Goal: Task Accomplishment & Management: Manage account settings

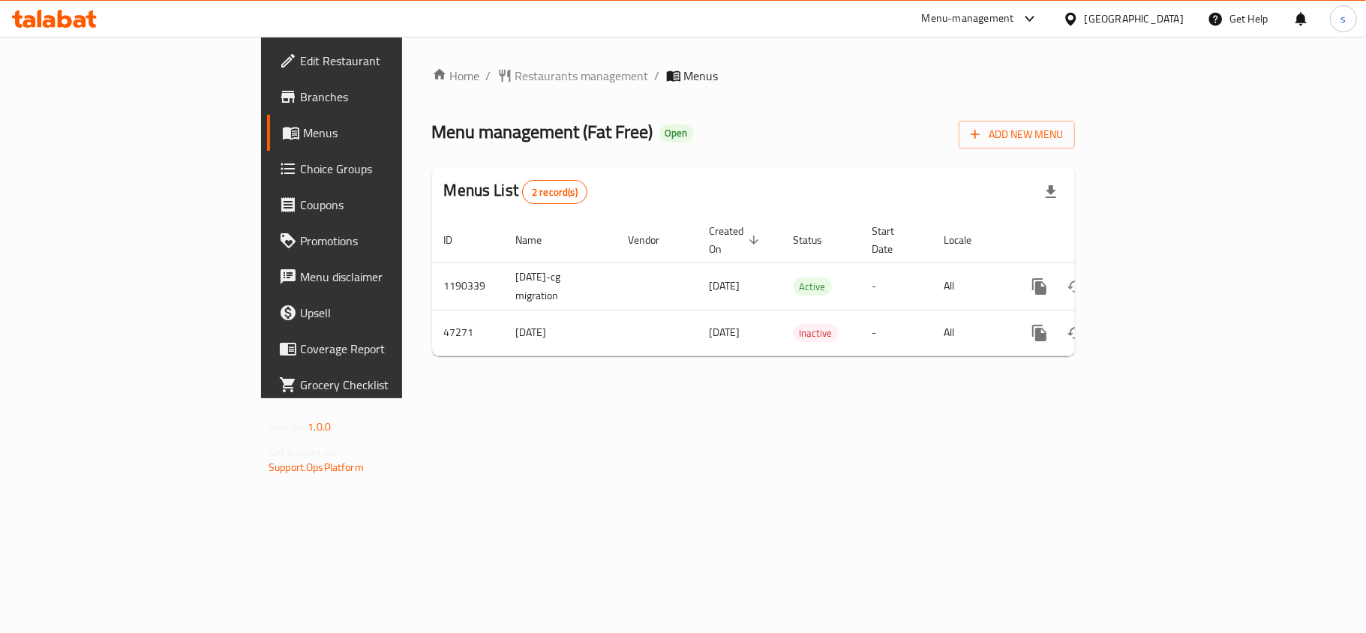
click at [1161, 13] on div "[GEOGRAPHIC_DATA]" at bounding box center [1134, 19] width 99 height 17
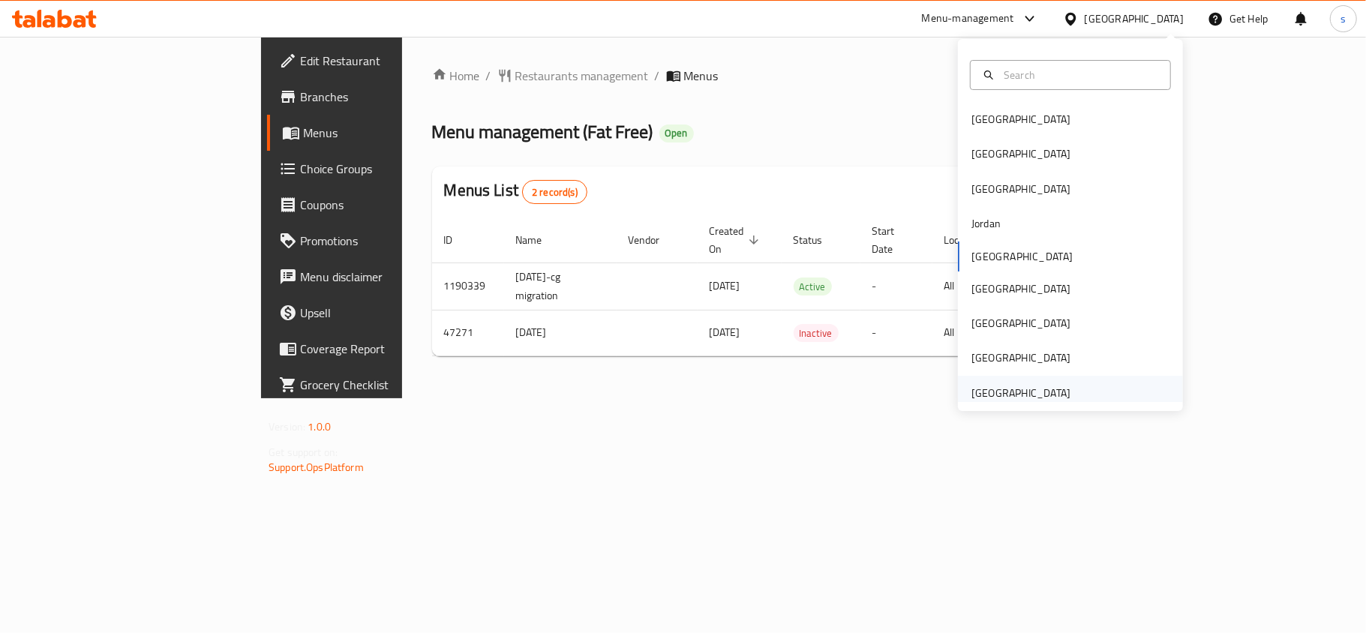
click at [1018, 394] on div "[GEOGRAPHIC_DATA]" at bounding box center [1020, 393] width 99 height 17
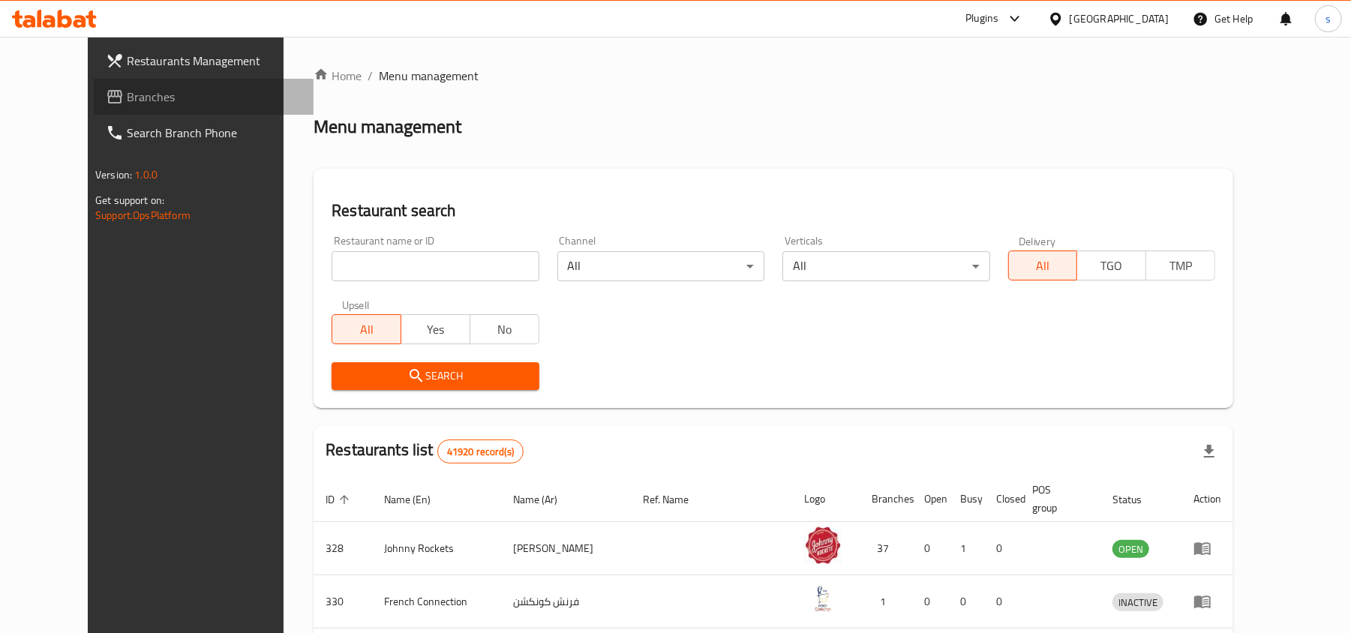
click at [127, 101] on span "Branches" at bounding box center [214, 97] width 175 height 18
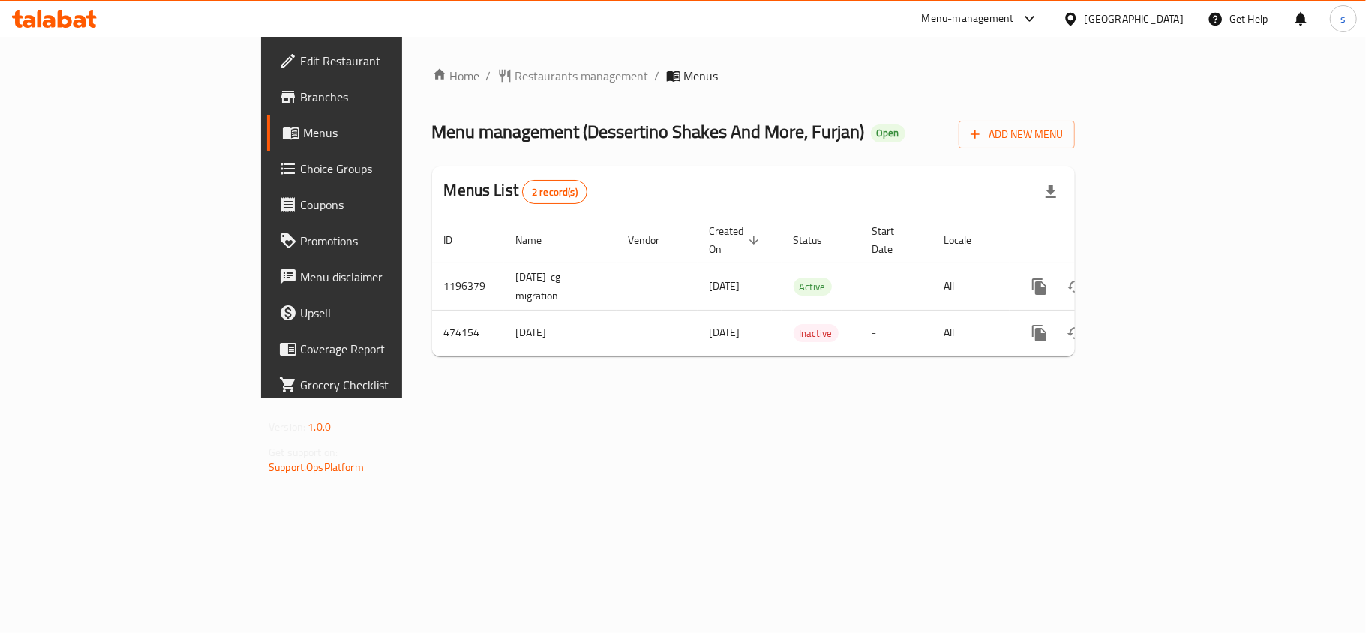
click at [300, 56] on span "Edit Restaurant" at bounding box center [388, 61] width 177 height 18
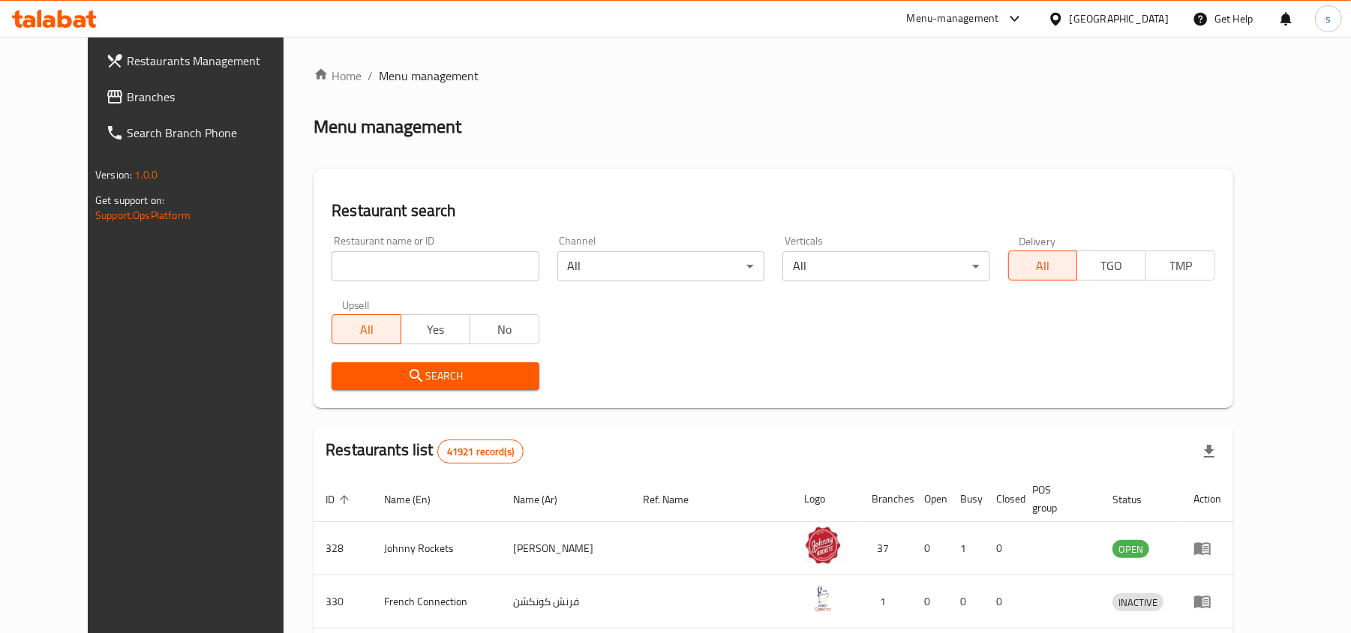
click at [1088, 23] on div "[GEOGRAPHIC_DATA]" at bounding box center [1119, 19] width 99 height 17
click at [127, 93] on span "Branches" at bounding box center [214, 97] width 175 height 18
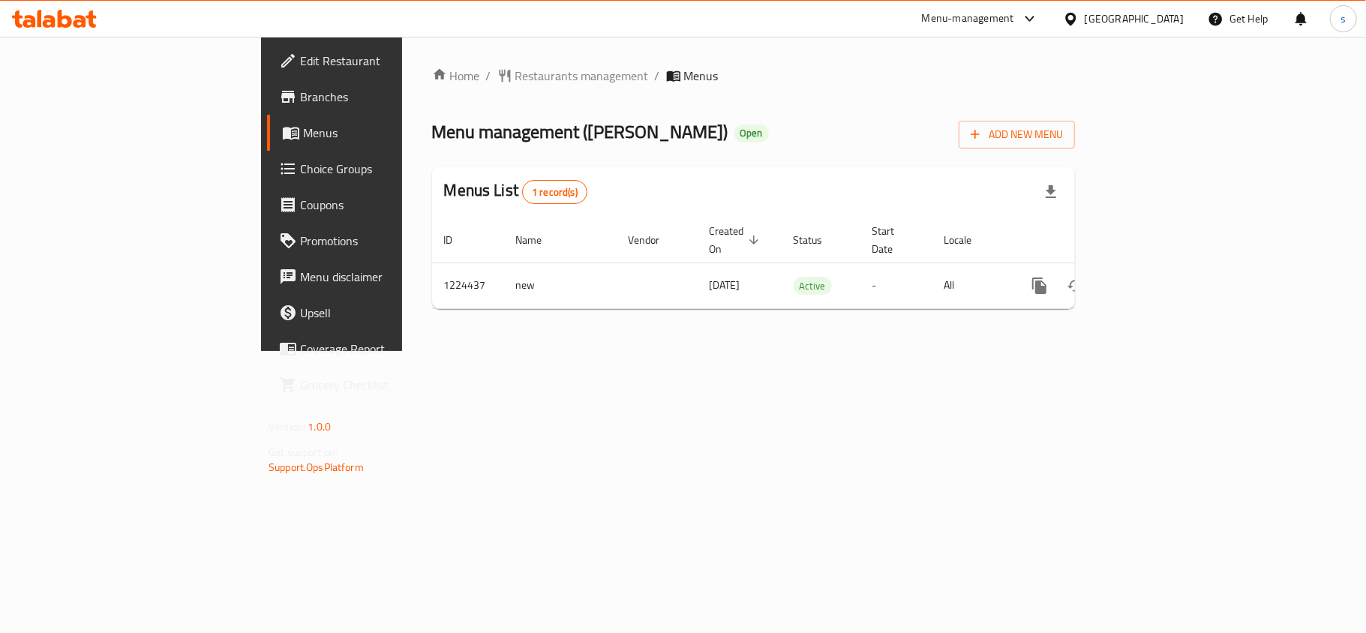
click at [1120, 19] on div "[GEOGRAPHIC_DATA]" at bounding box center [1134, 19] width 99 height 17
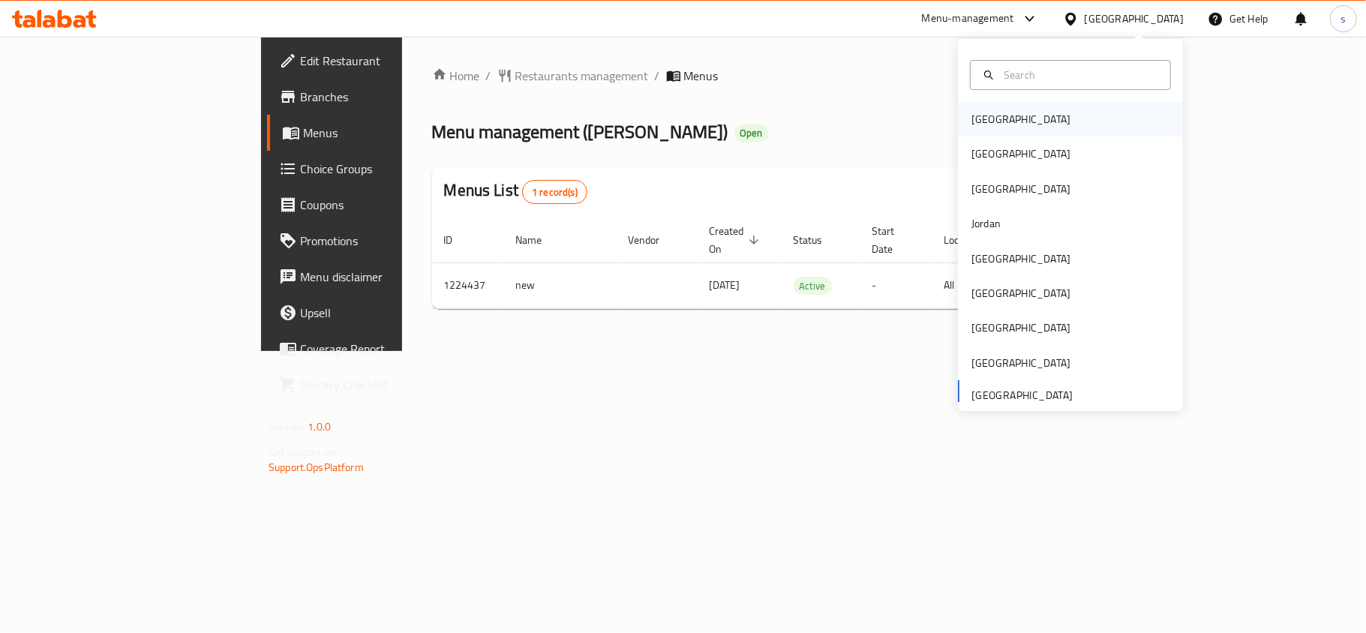
click at [982, 118] on div "[GEOGRAPHIC_DATA]" at bounding box center [1020, 119] width 99 height 17
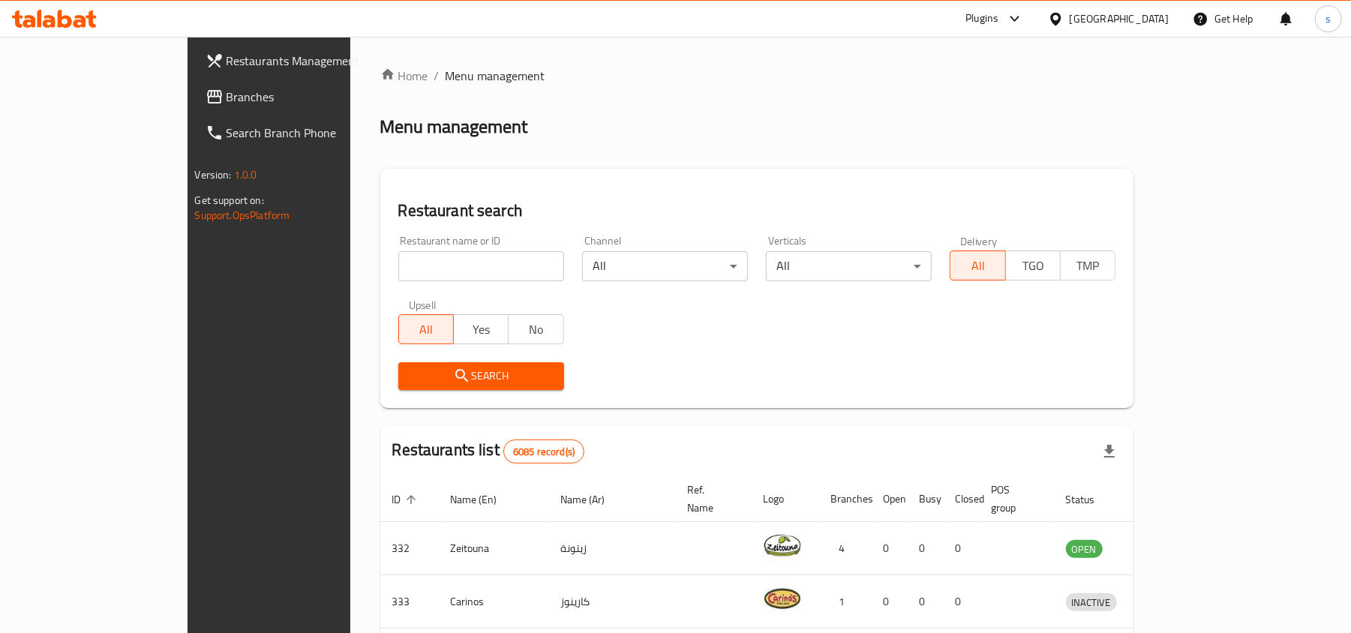
click at [1147, 22] on div "[GEOGRAPHIC_DATA]" at bounding box center [1119, 19] width 99 height 17
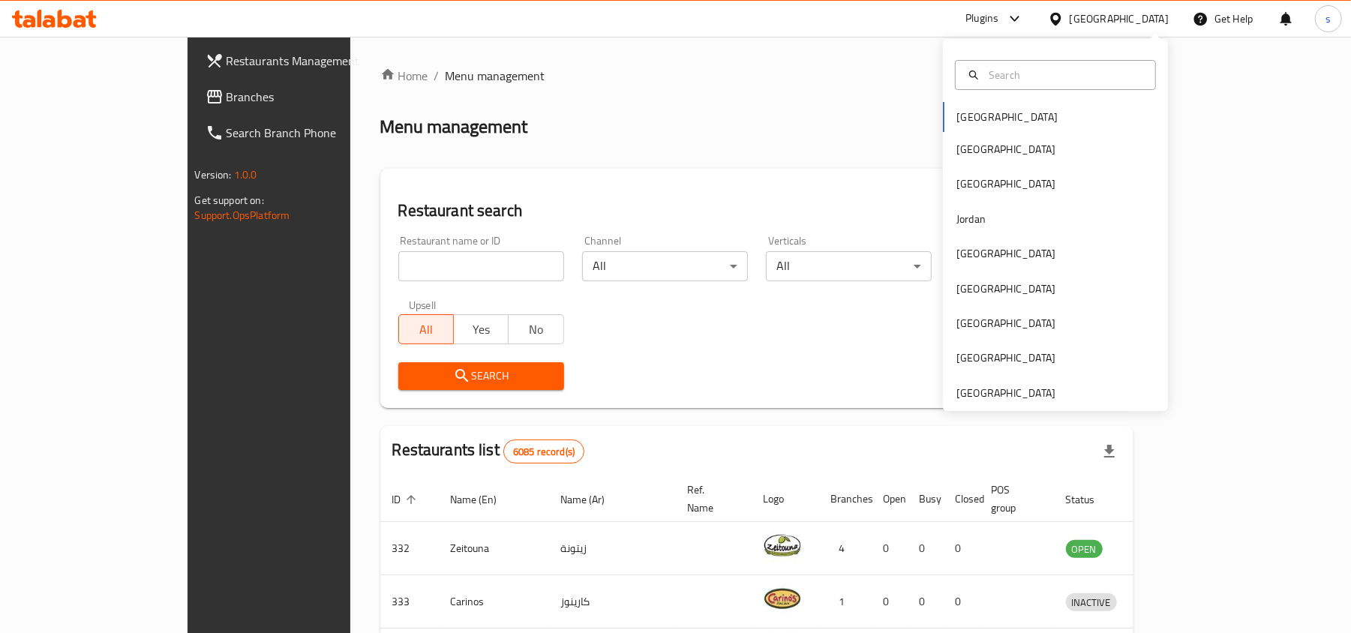
click at [1016, 404] on div "Bahrain Egypt Iraq Jordan Kuwait Oman Qatar Saudi Arabia United Arab Emirates" at bounding box center [1055, 225] width 225 height 372
click at [1018, 395] on div "[GEOGRAPHIC_DATA]" at bounding box center [1005, 393] width 99 height 17
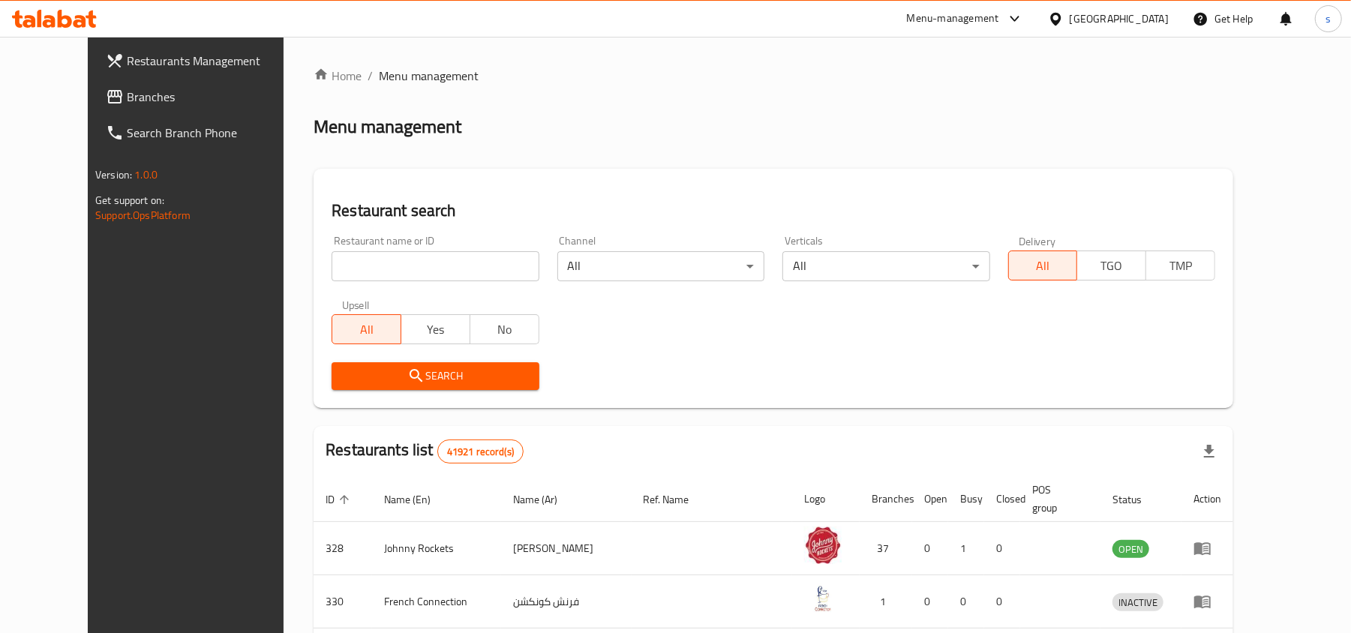
click at [127, 95] on span "Branches" at bounding box center [214, 97] width 175 height 18
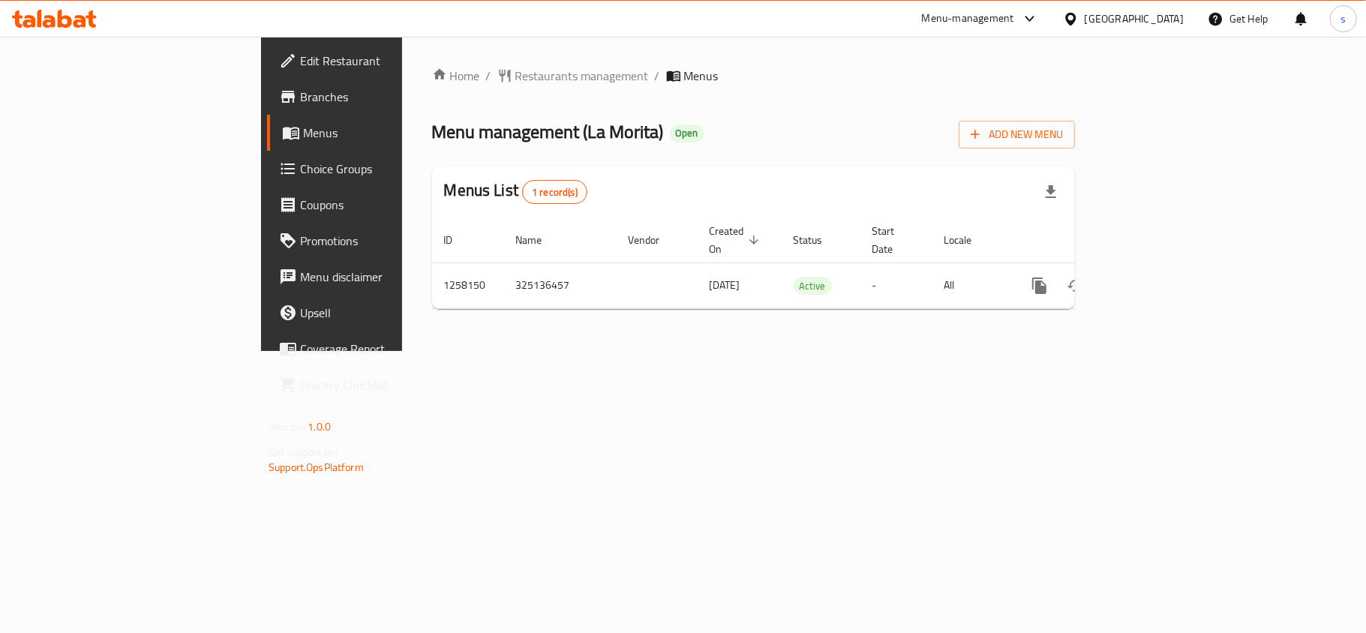
click at [1118, 13] on div "[GEOGRAPHIC_DATA]" at bounding box center [1134, 19] width 99 height 17
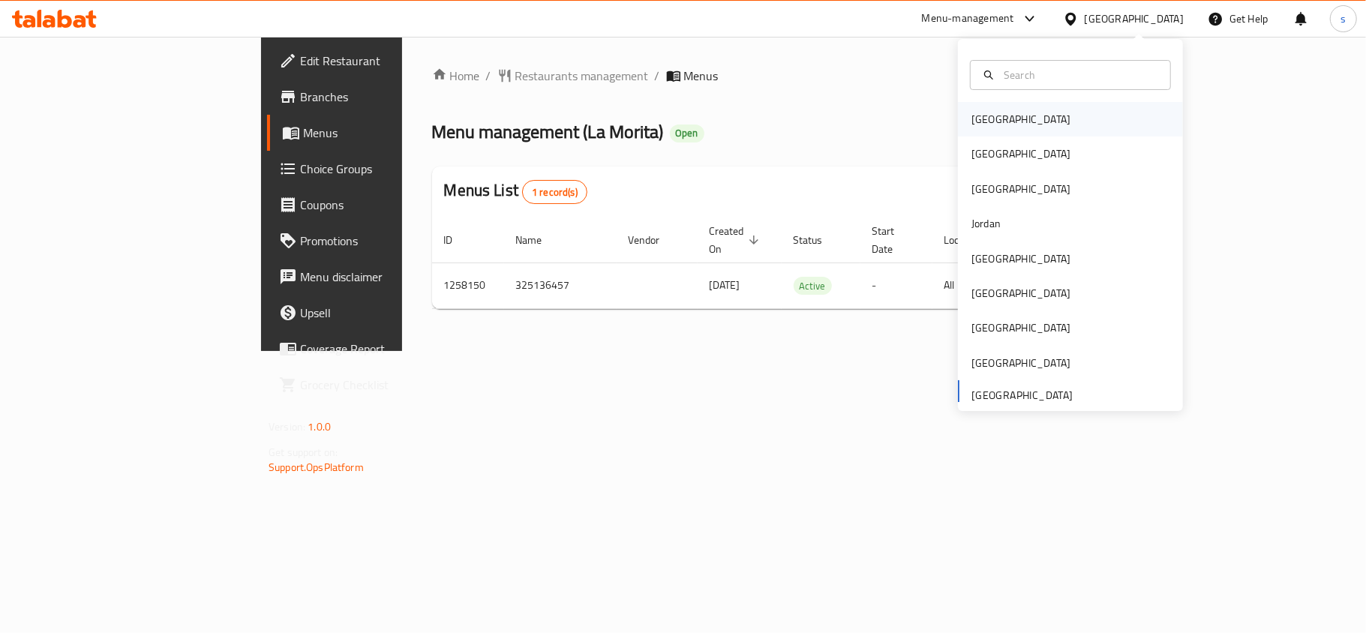
click at [982, 127] on div "[GEOGRAPHIC_DATA]" at bounding box center [1020, 119] width 99 height 17
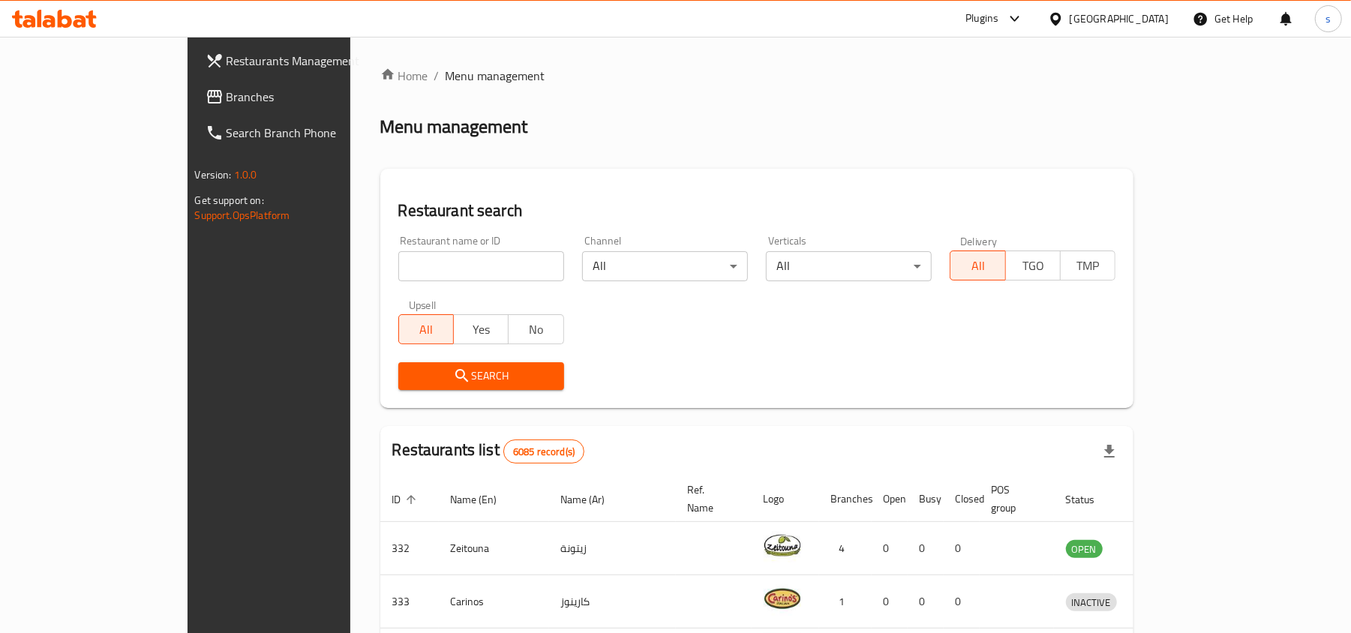
click at [1156, 18] on div "Bahrain" at bounding box center [1119, 19] width 99 height 17
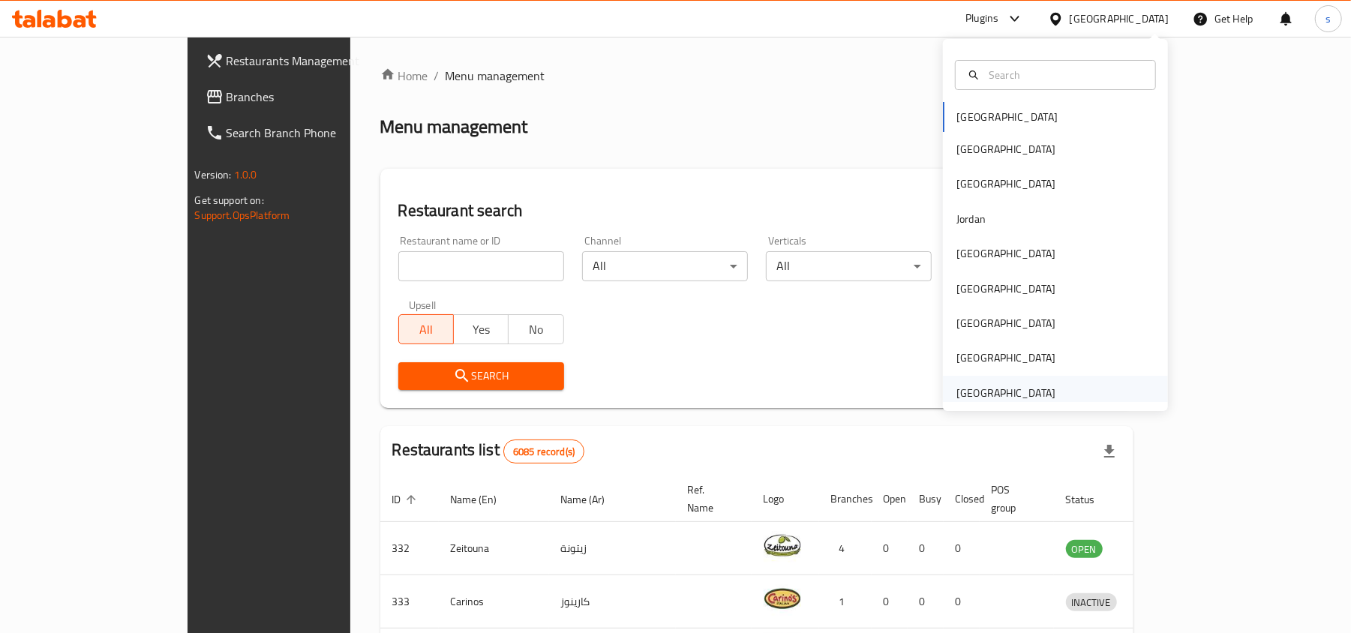
click at [987, 394] on div "[GEOGRAPHIC_DATA]" at bounding box center [1005, 393] width 99 height 17
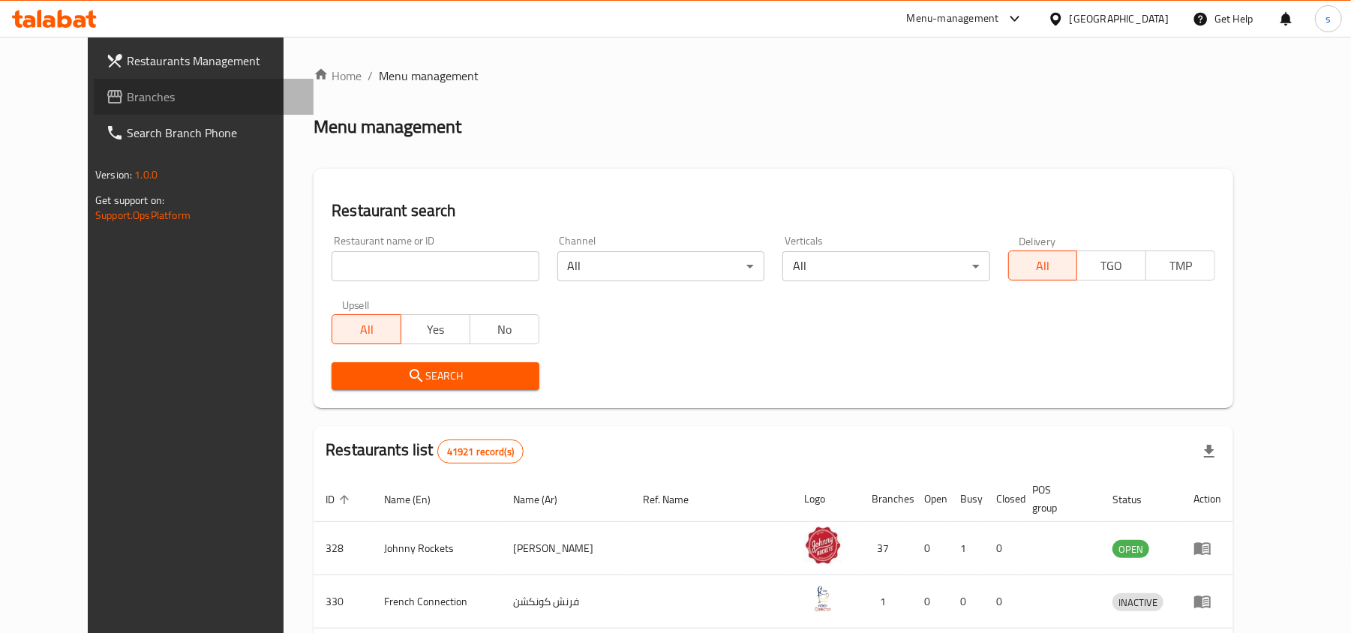
click at [127, 100] on span "Branches" at bounding box center [214, 97] width 175 height 18
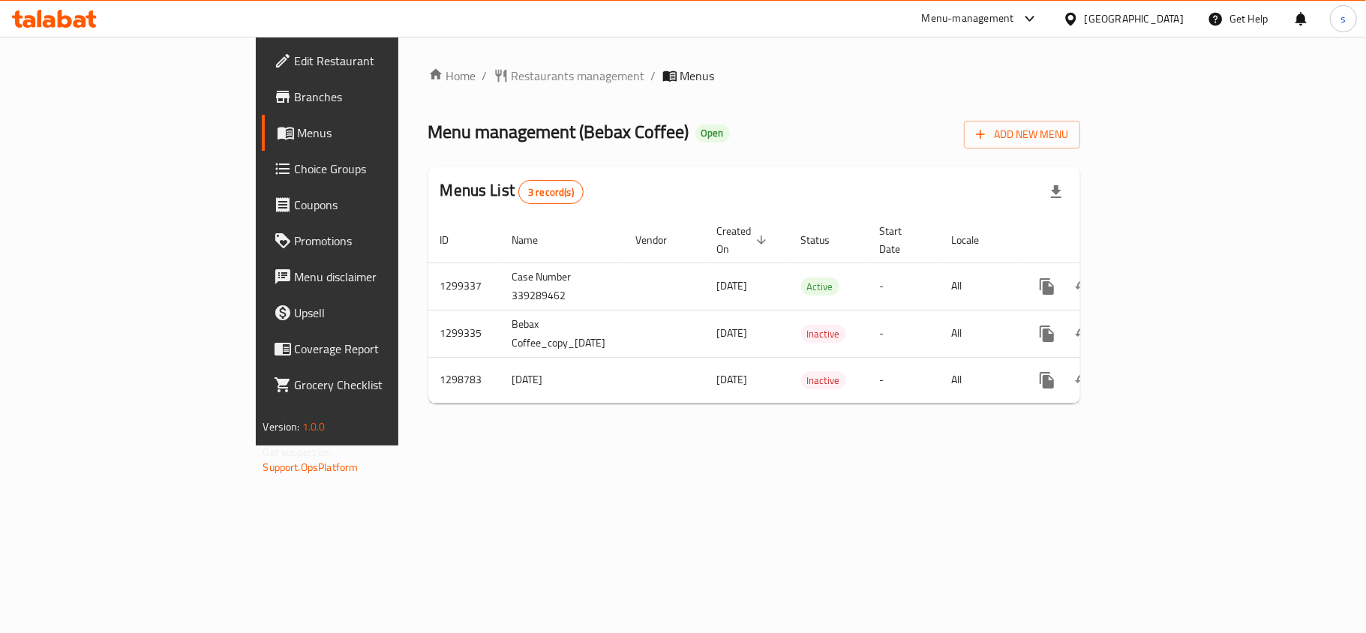
click at [295, 63] on span "Edit Restaurant" at bounding box center [383, 61] width 177 height 18
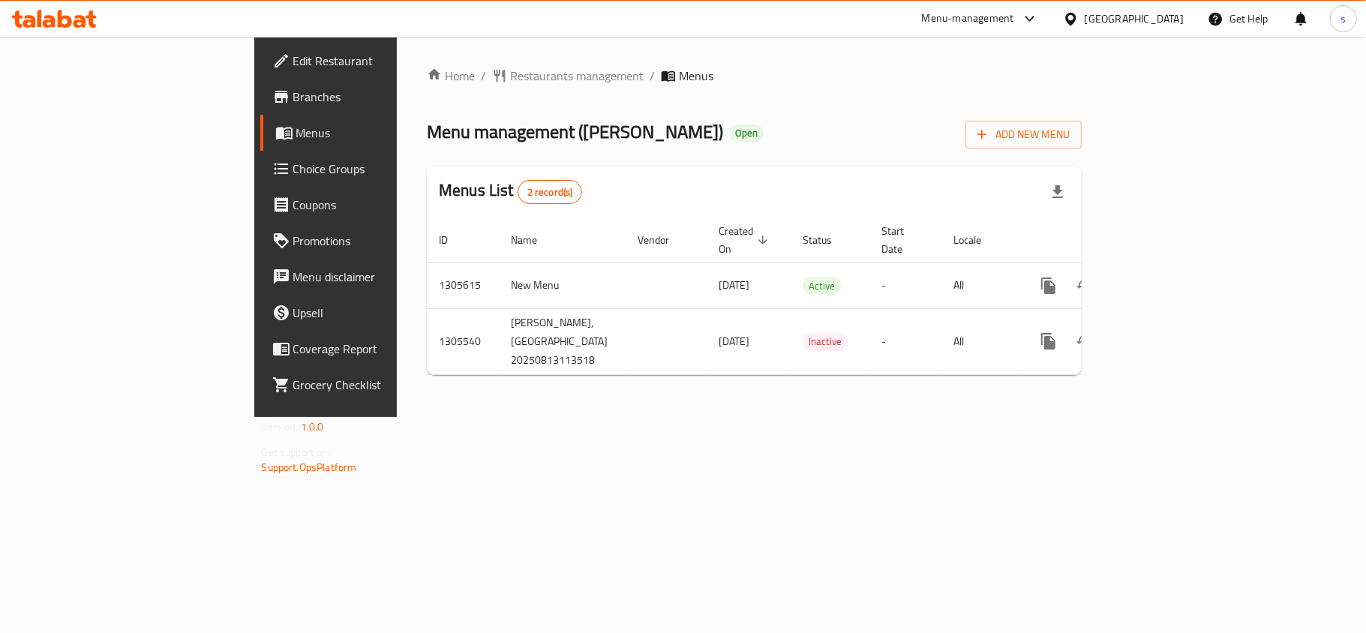
click at [1161, 21] on div "[GEOGRAPHIC_DATA]" at bounding box center [1134, 19] width 99 height 17
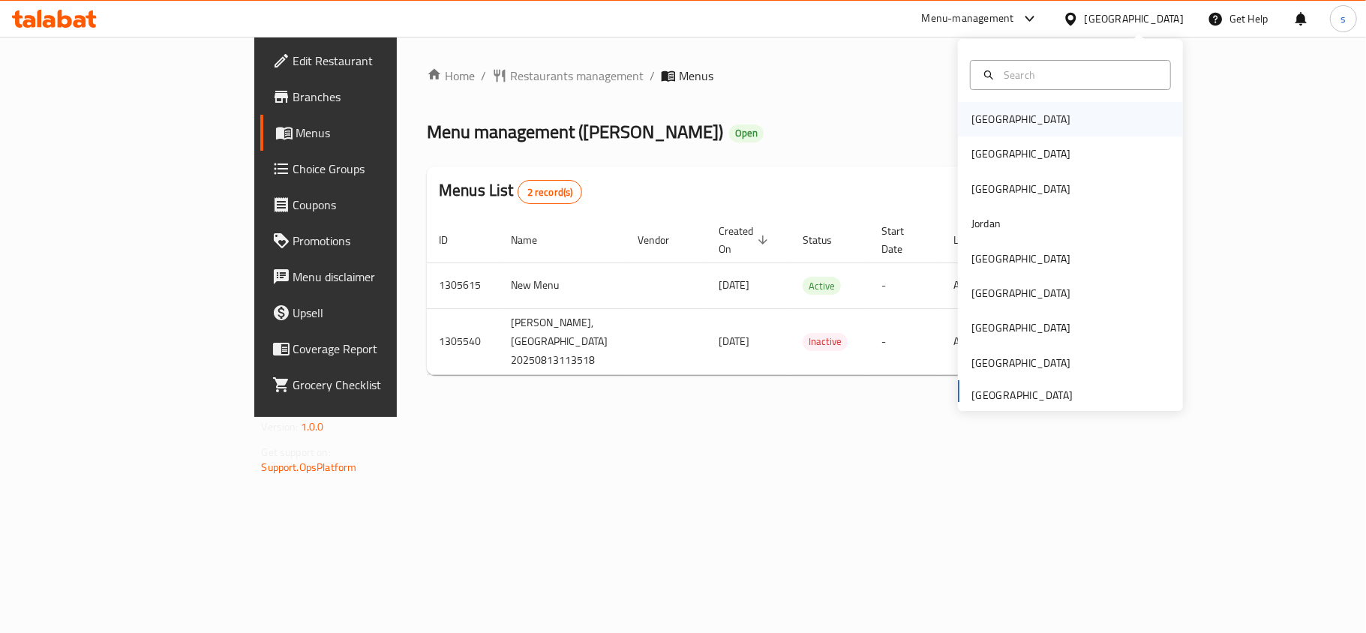
click at [977, 113] on div "[GEOGRAPHIC_DATA]" at bounding box center [1020, 119] width 99 height 17
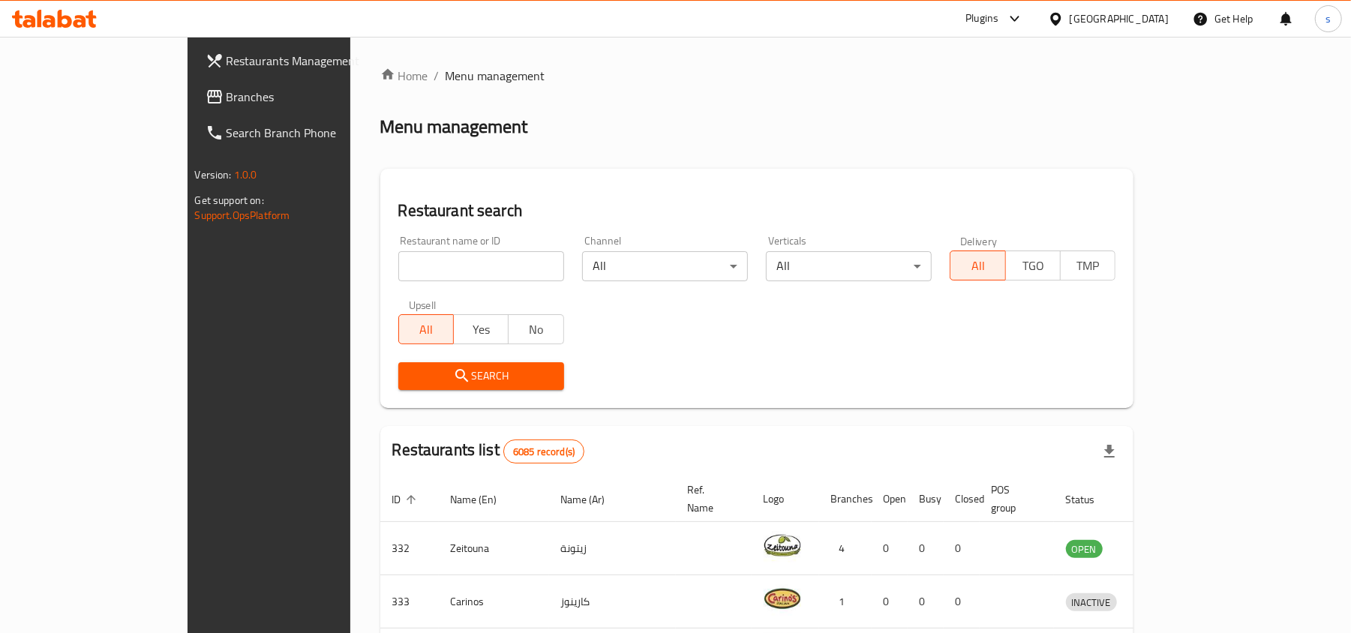
click at [1144, 21] on div "[GEOGRAPHIC_DATA]" at bounding box center [1119, 19] width 99 height 17
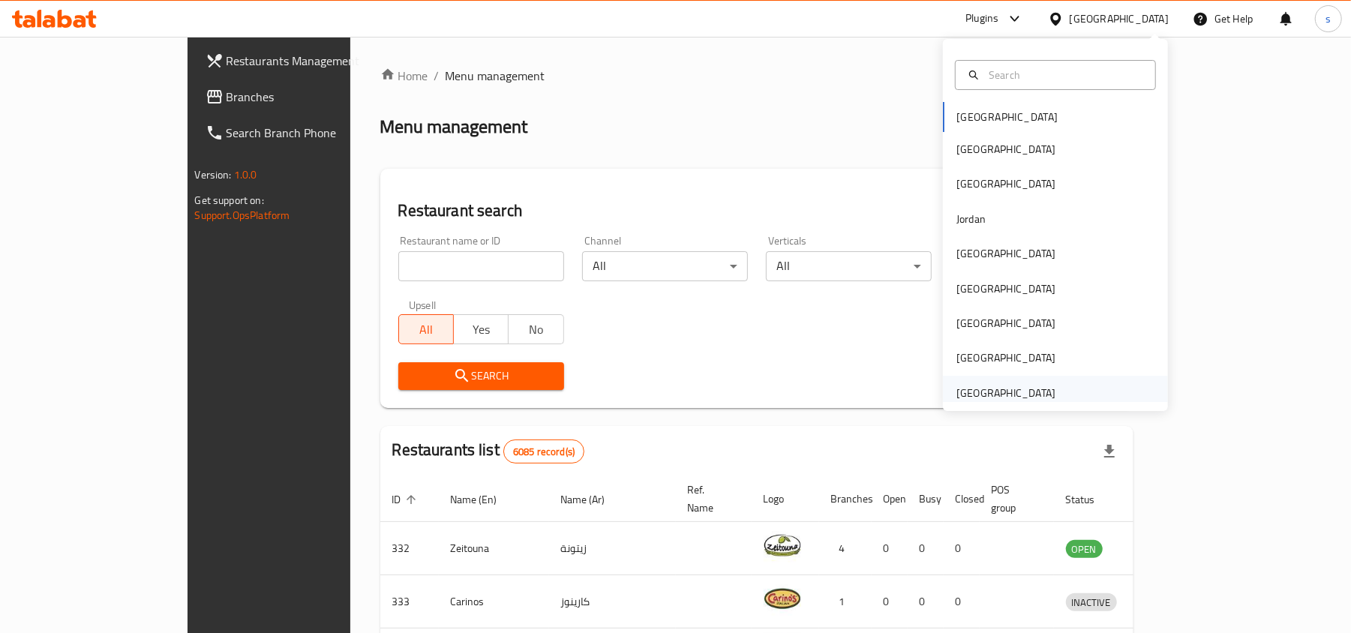
click at [1018, 391] on div "[GEOGRAPHIC_DATA]" at bounding box center [1005, 393] width 99 height 17
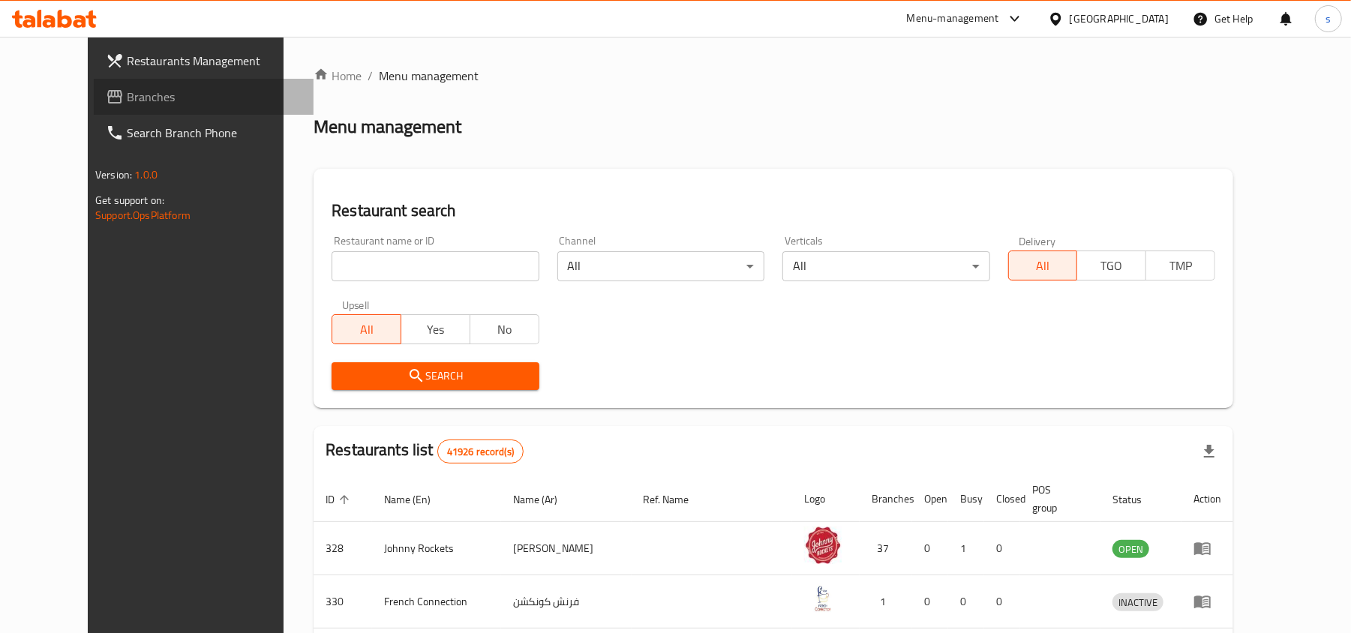
click at [127, 96] on span "Branches" at bounding box center [214, 97] width 175 height 18
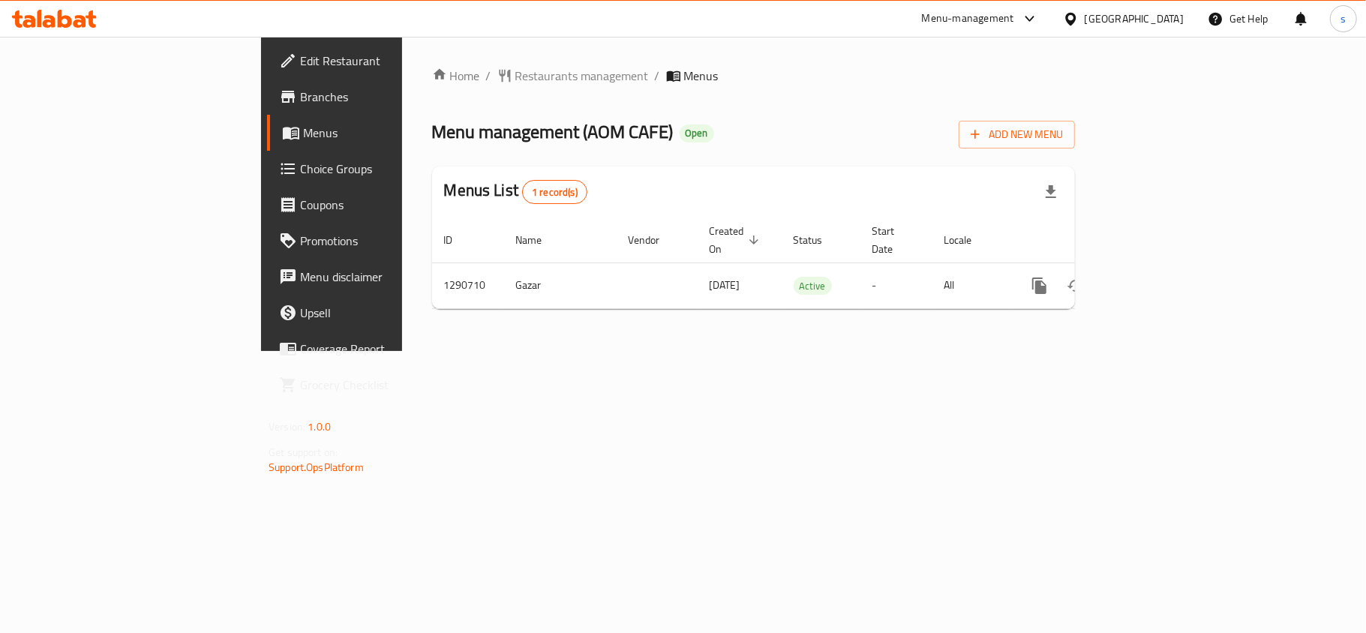
drag, startPoint x: 1171, startPoint y: 12, endPoint x: 1149, endPoint y: 33, distance: 30.2
click at [1171, 12] on div "[GEOGRAPHIC_DATA]" at bounding box center [1134, 19] width 99 height 17
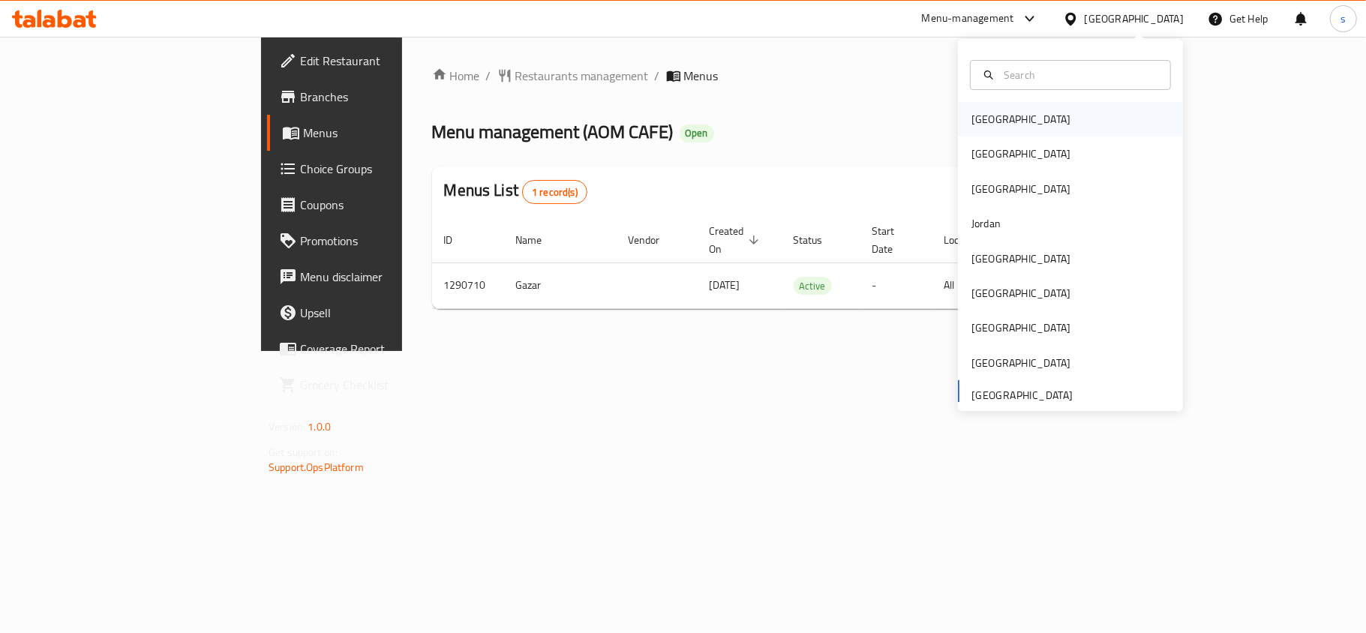
click at [971, 121] on div "[GEOGRAPHIC_DATA]" at bounding box center [1020, 119] width 99 height 17
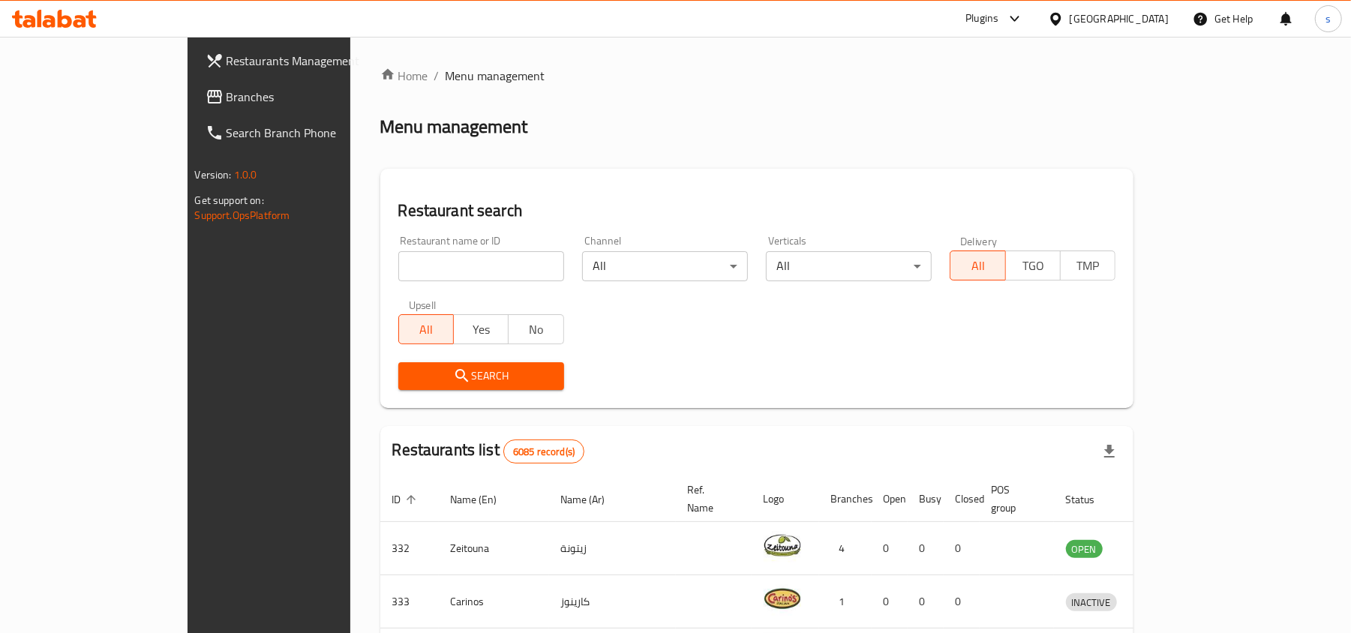
click at [1136, 20] on div "[GEOGRAPHIC_DATA]" at bounding box center [1119, 19] width 99 height 17
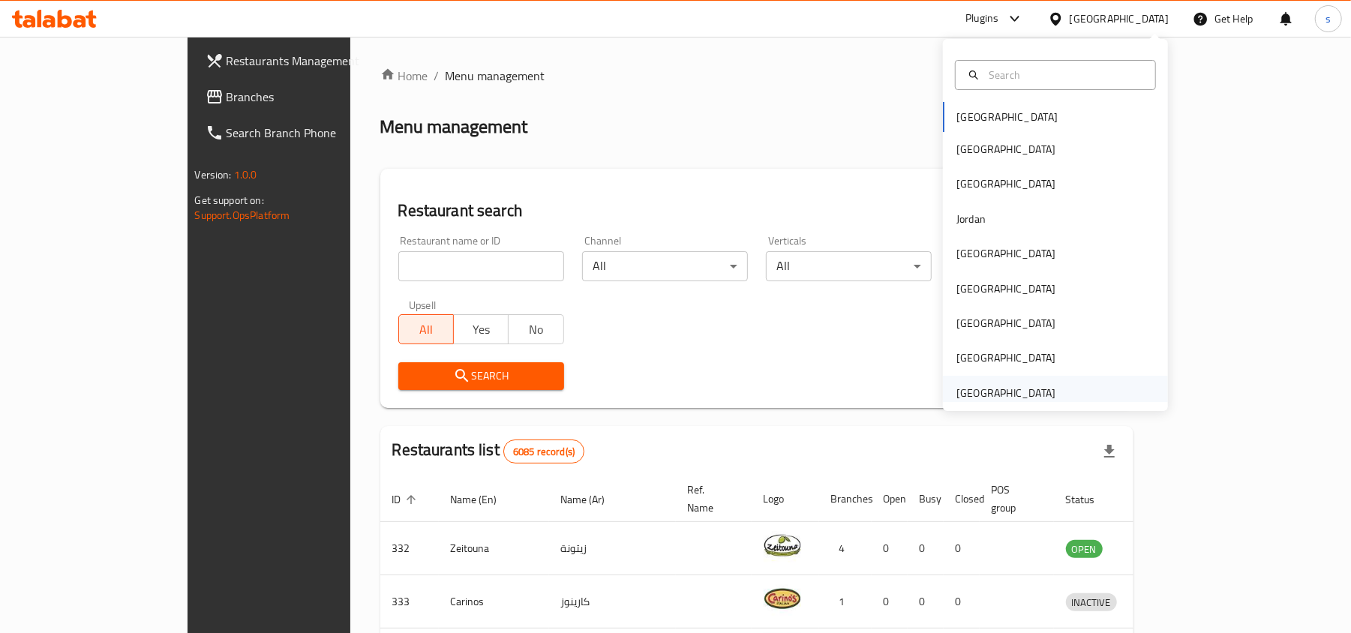
click at [989, 393] on div "[GEOGRAPHIC_DATA]" at bounding box center [1005, 393] width 99 height 17
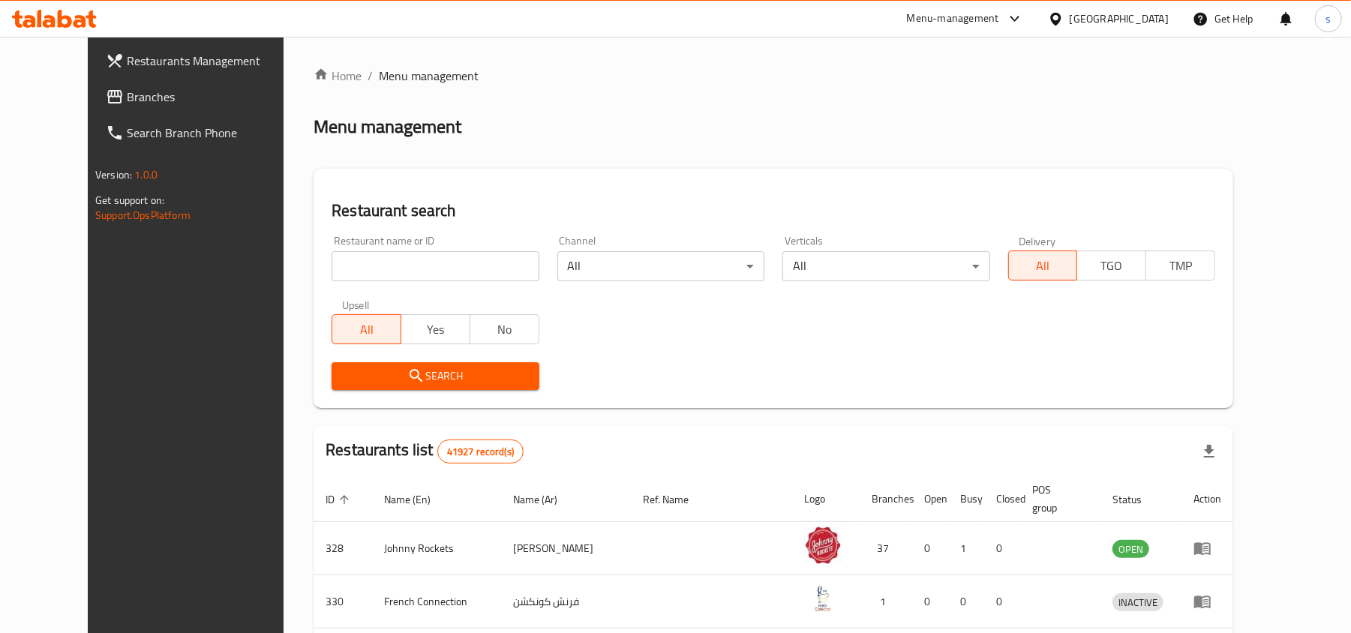
click at [127, 96] on span "Branches" at bounding box center [214, 97] width 175 height 18
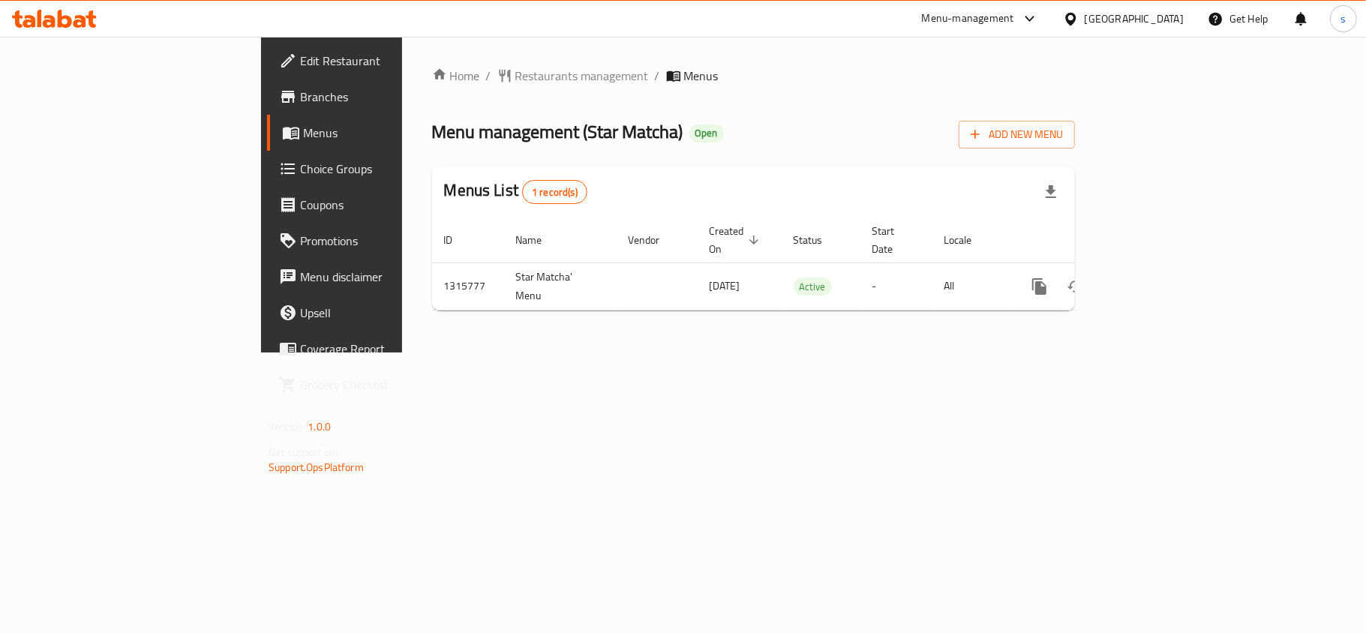
click at [1097, 21] on div "[GEOGRAPHIC_DATA]" at bounding box center [1134, 19] width 99 height 17
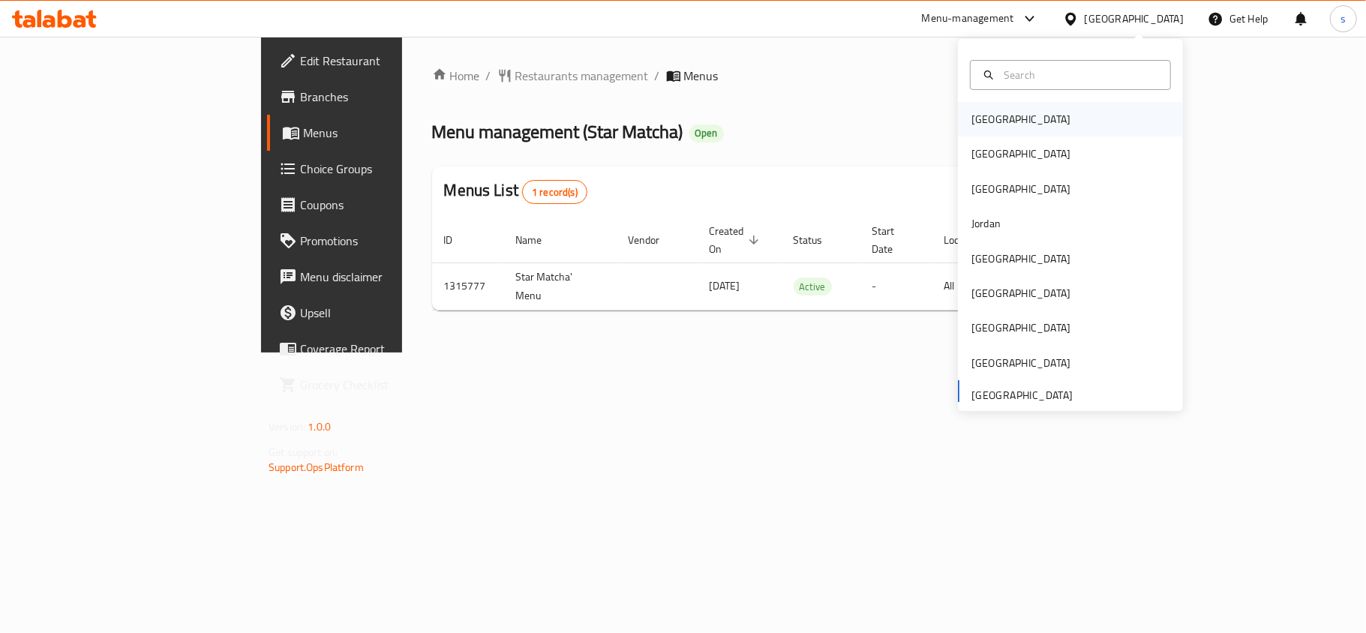
click at [993, 115] on div "Bahrain" at bounding box center [1020, 119] width 123 height 35
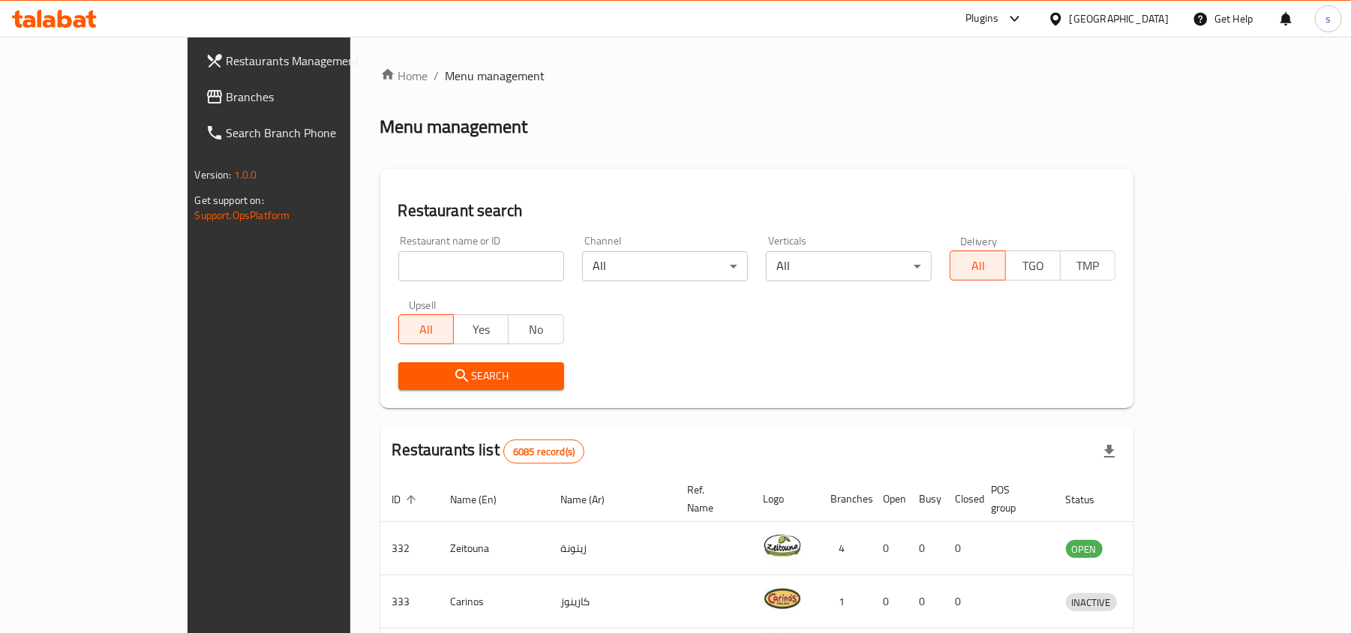
click at [1161, 22] on div "Bahrain" at bounding box center [1119, 19] width 99 height 17
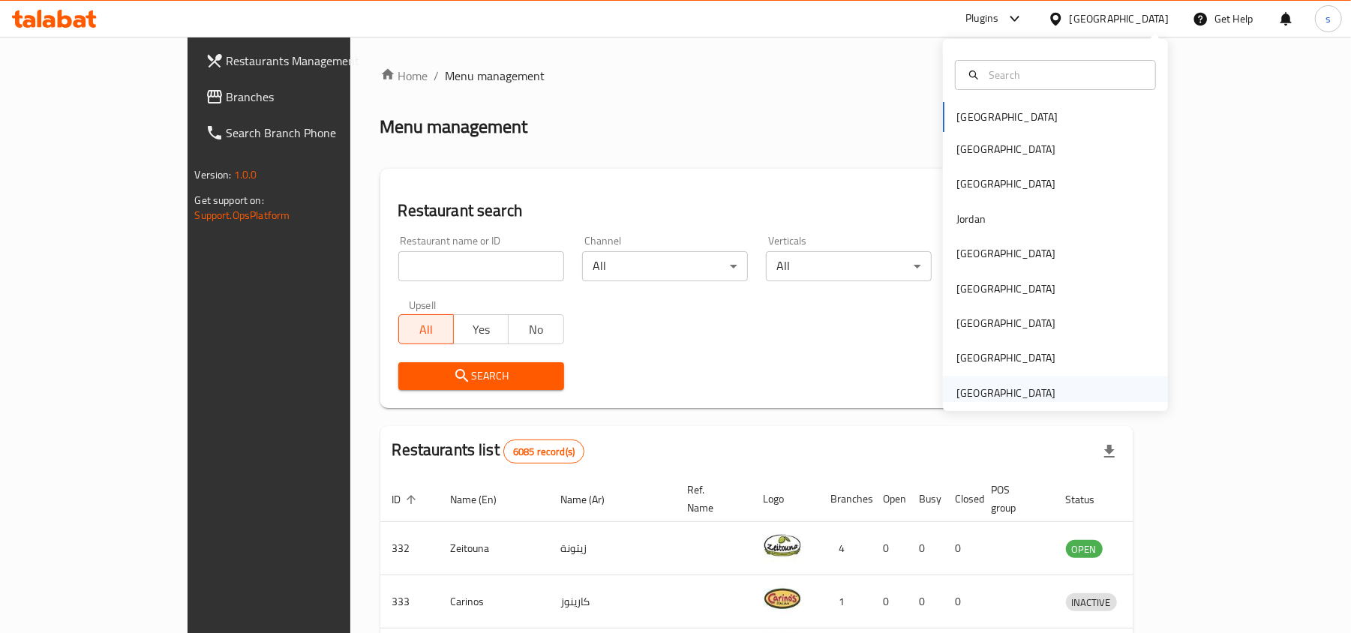
click at [990, 389] on div "[GEOGRAPHIC_DATA]" at bounding box center [1005, 393] width 99 height 17
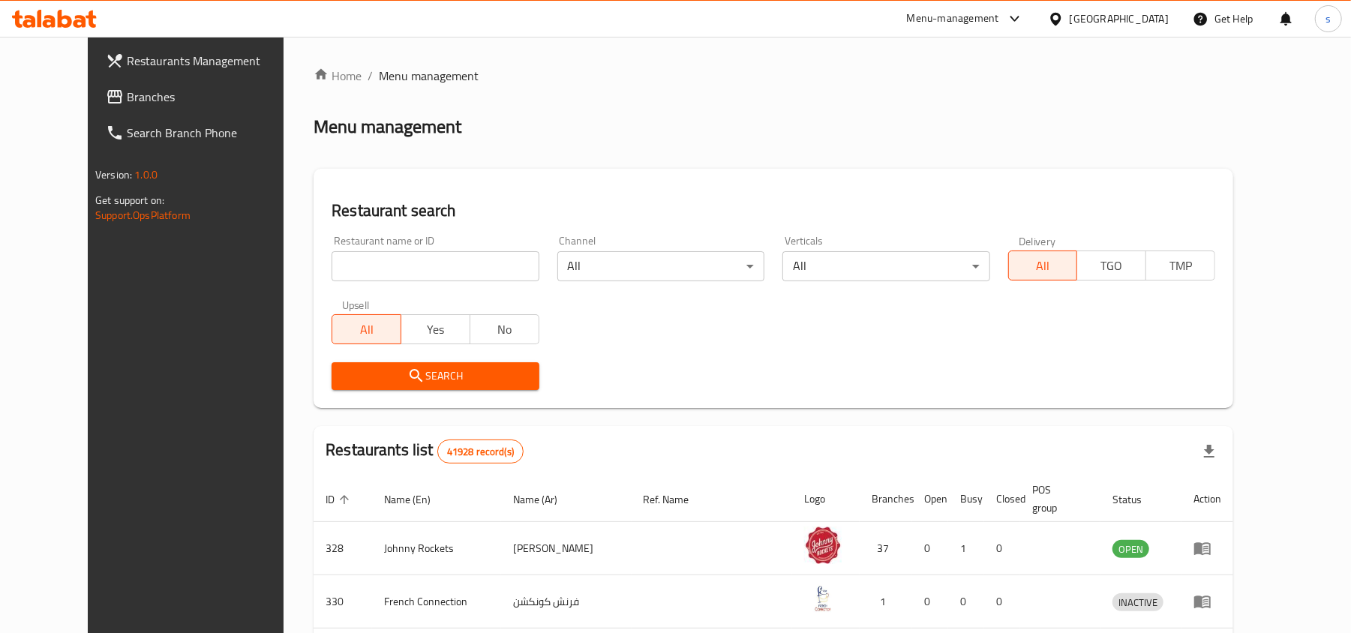
click at [127, 97] on span "Branches" at bounding box center [214, 97] width 175 height 18
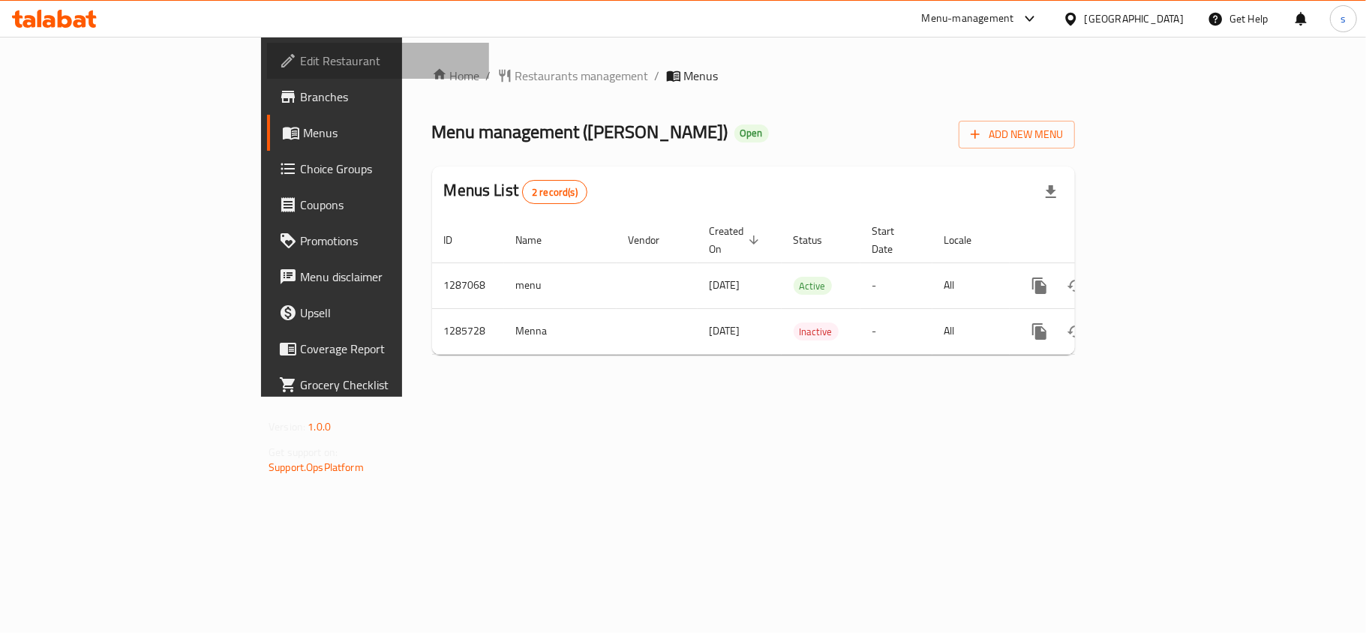
click at [300, 61] on span "Edit Restaurant" at bounding box center [388, 61] width 177 height 18
